Goal: Navigation & Orientation: Find specific page/section

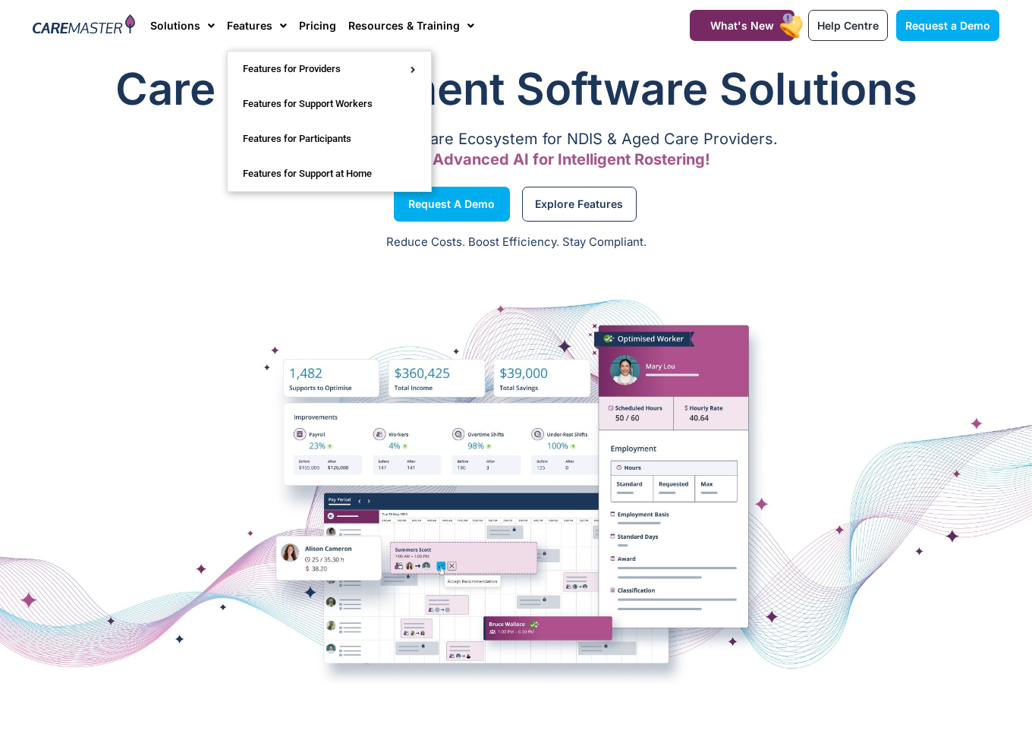
click at [275, 22] on span "Menu" at bounding box center [279, 26] width 14 height 26
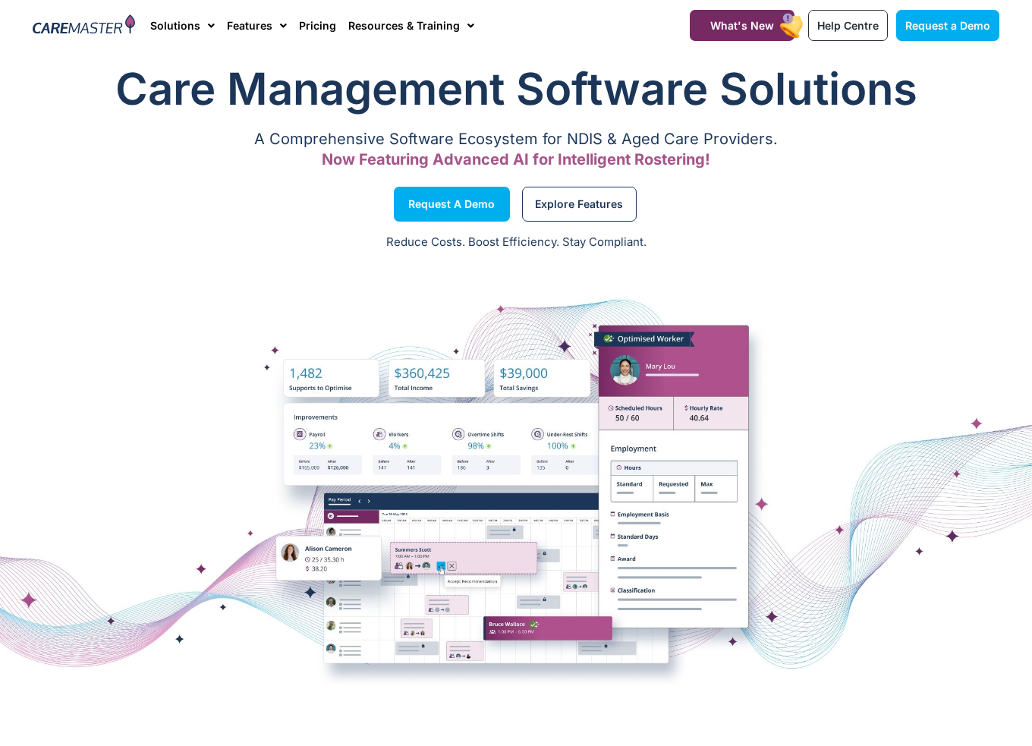
click at [275, 22] on span "Menu" at bounding box center [279, 26] width 14 height 26
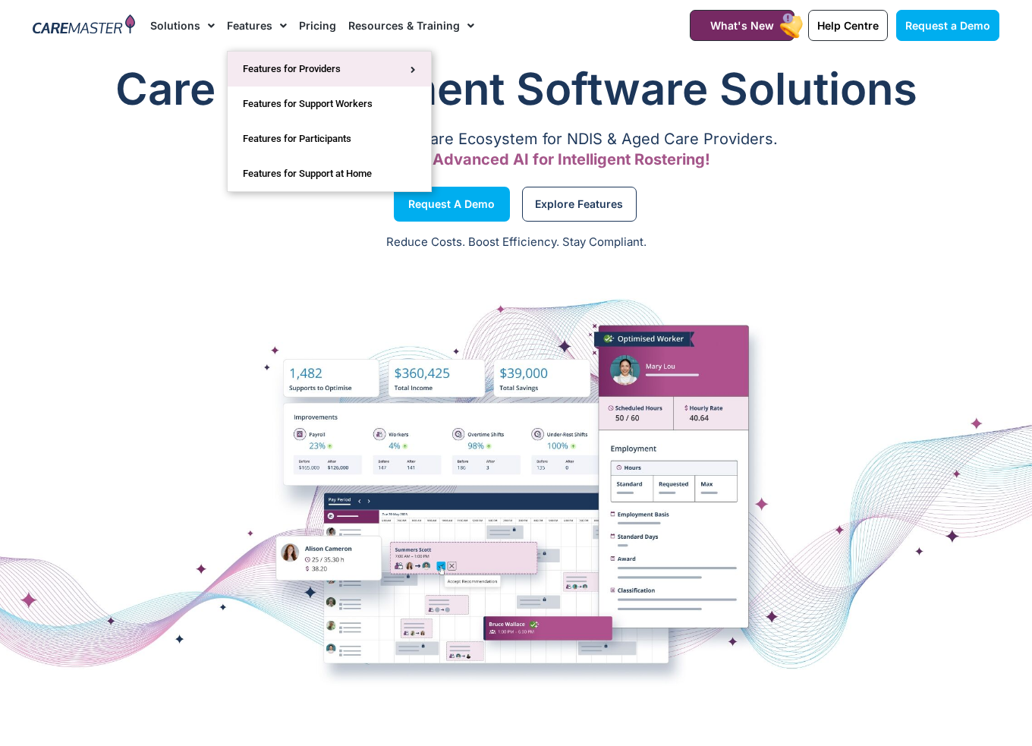
click at [287, 70] on link "Features for Providers" at bounding box center [329, 69] width 203 height 35
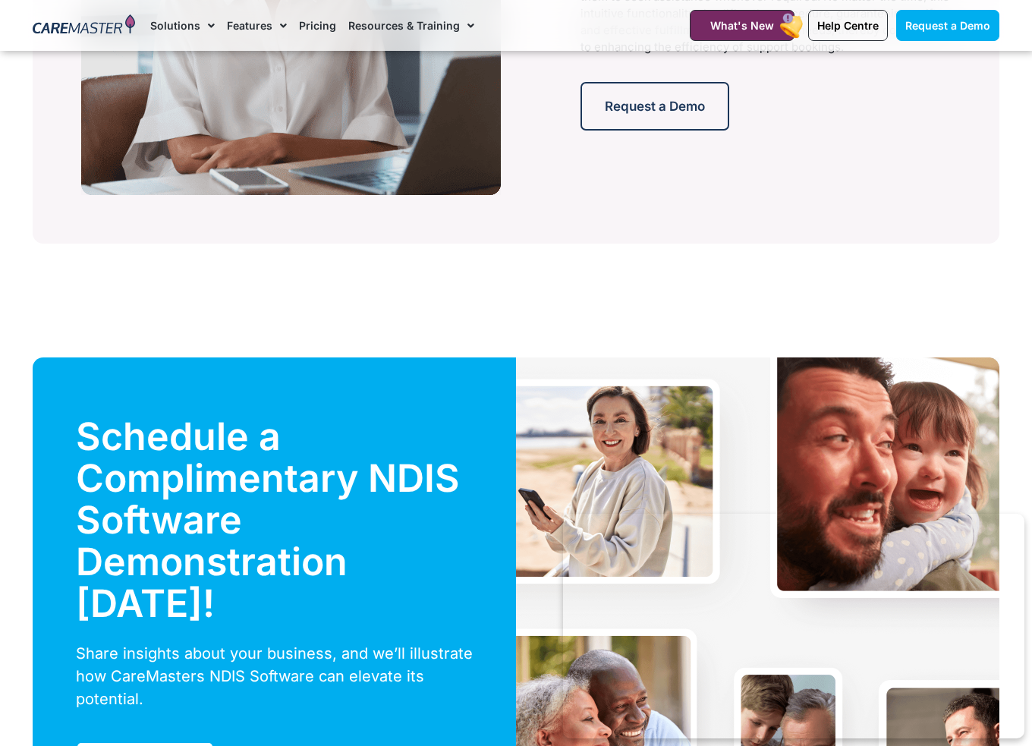
scroll to position [3564, 0]
